Goal: Task Accomplishment & Management: Manage account settings

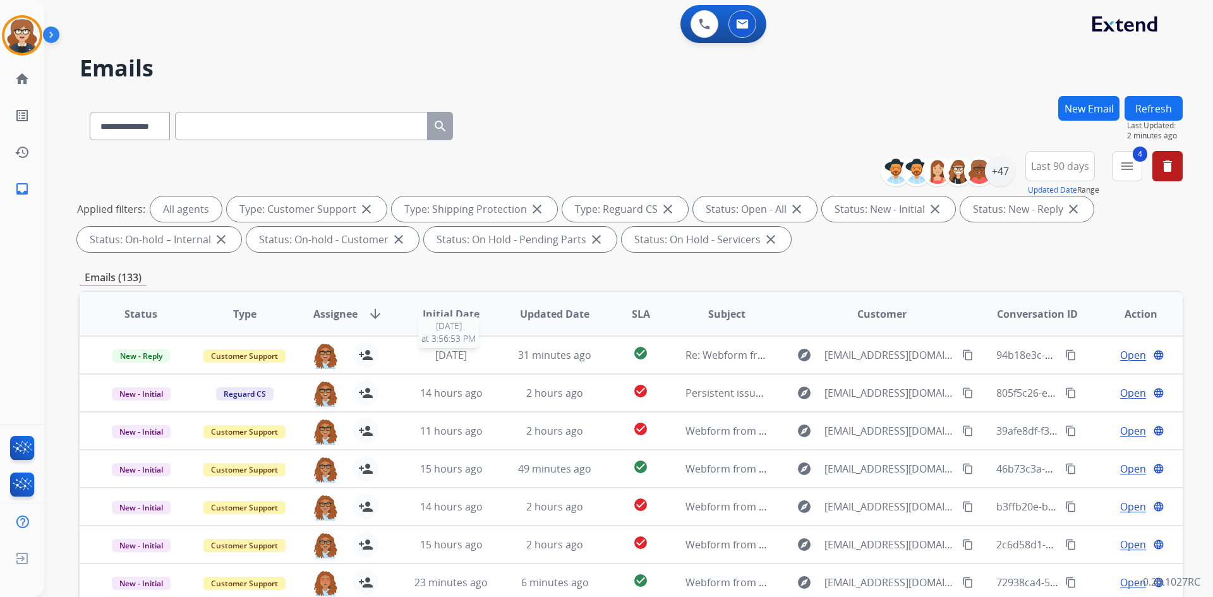
select select "**********"
select select "*"
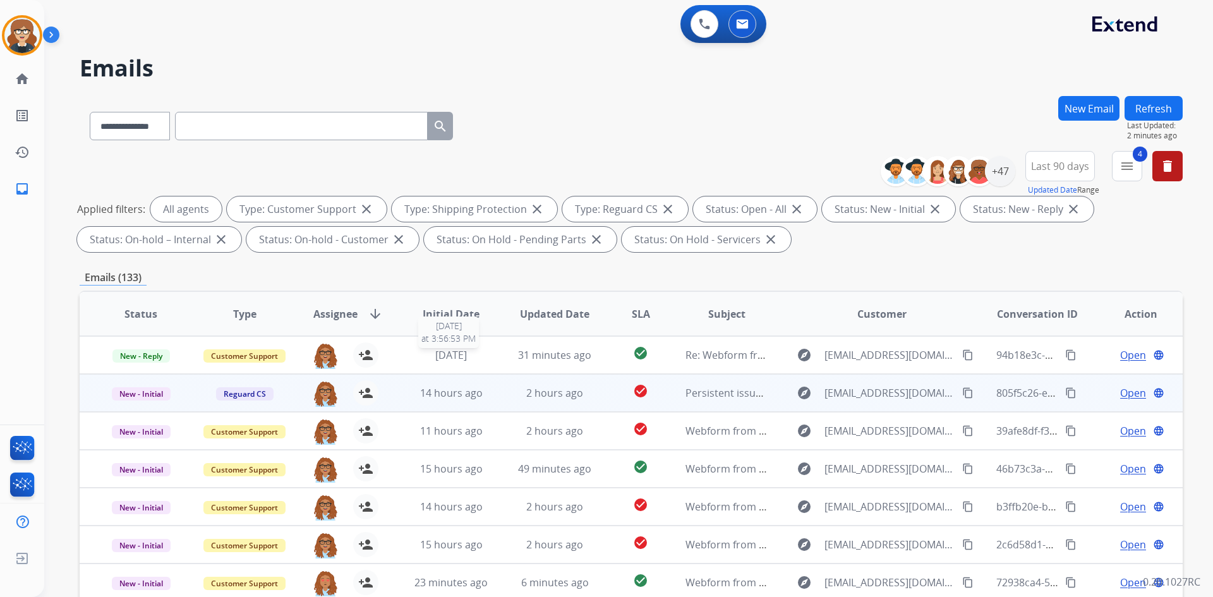
scroll to position [183, 0]
